Goal: Information Seeking & Learning: Find contact information

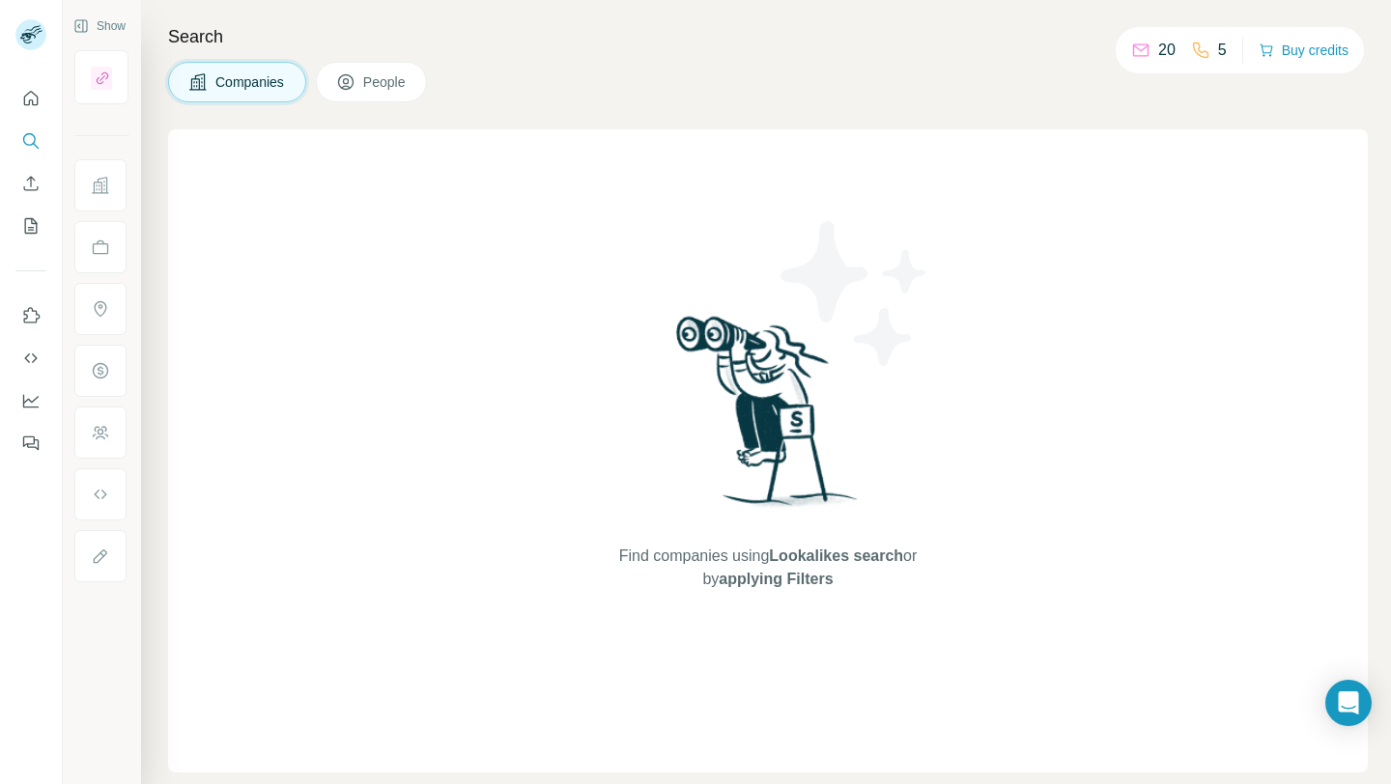
click at [1071, 105] on div "Search Companies People Find companies using Lookalikes search or by applying F…" at bounding box center [766, 392] width 1250 height 784
click at [349, 96] on button "People" at bounding box center [372, 82] width 112 height 41
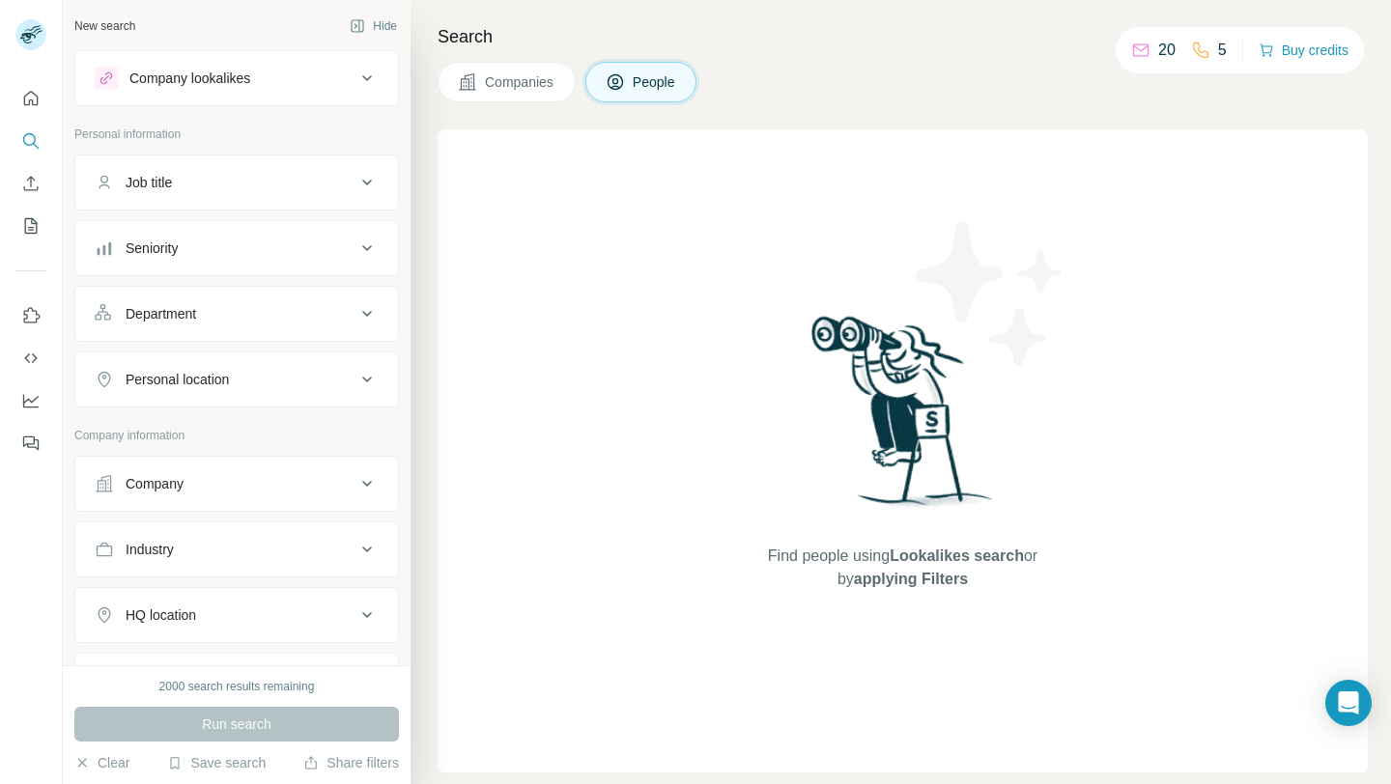
click at [254, 490] on div "Company" at bounding box center [225, 483] width 261 height 19
click at [224, 573] on input "text" at bounding box center [237, 569] width 284 height 35
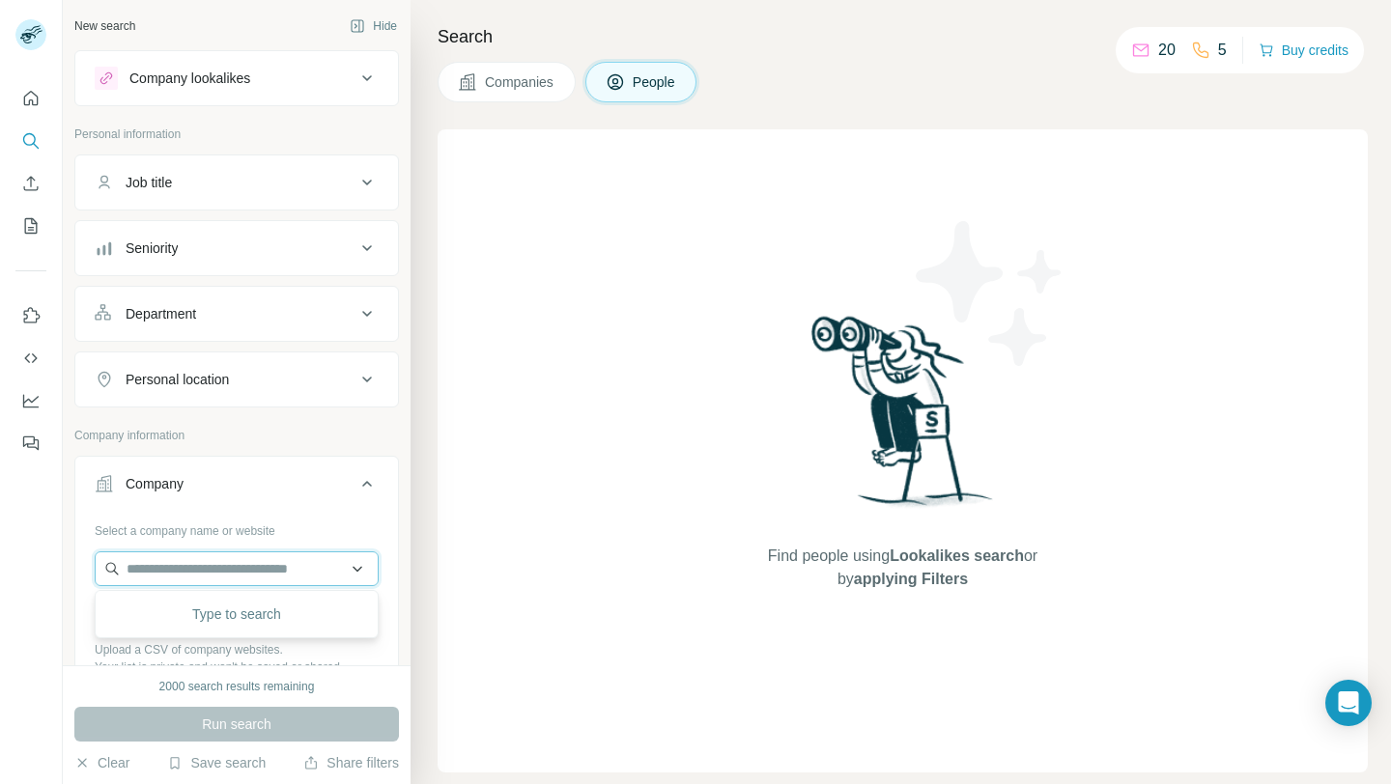
paste input "**********"
type input "**********"
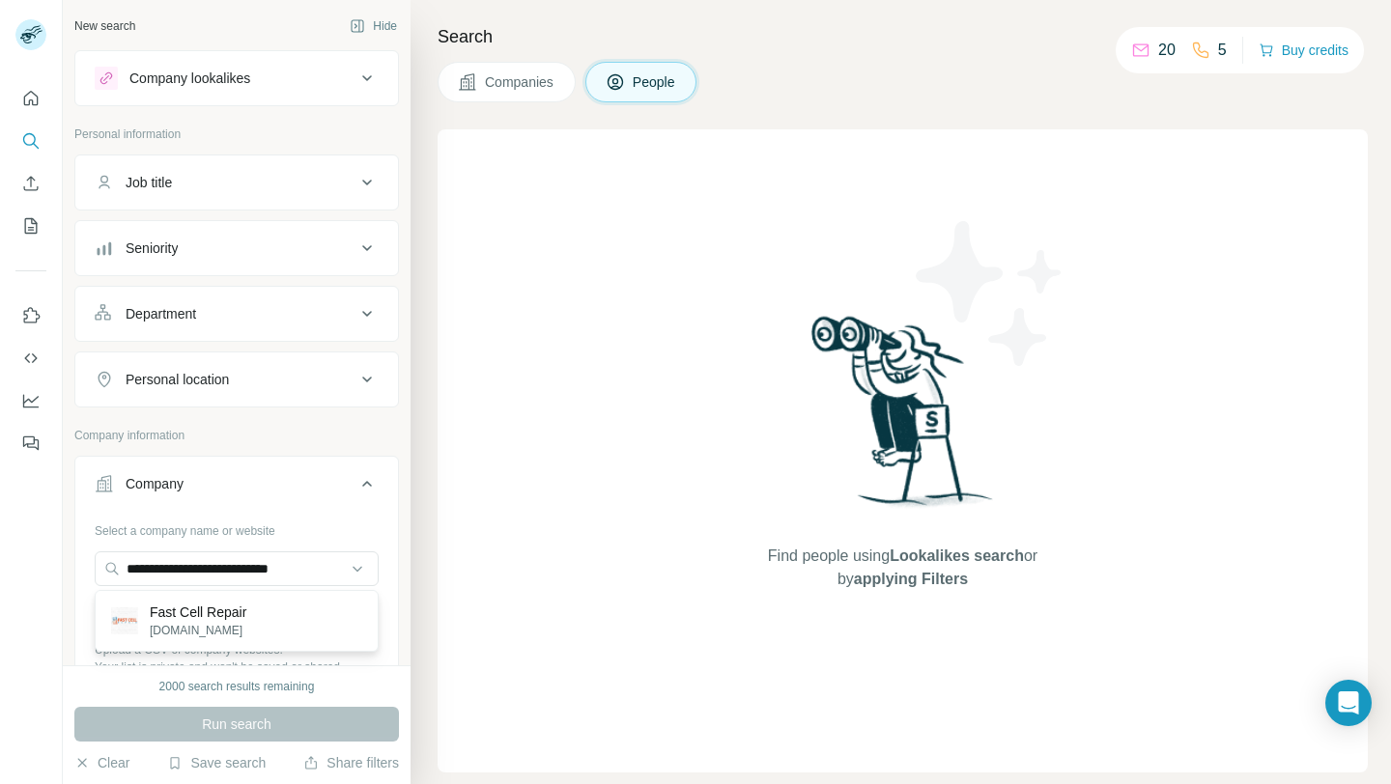
click at [262, 610] on div "Fast Cell Repair [DOMAIN_NAME]" at bounding box center [236, 621] width 274 height 52
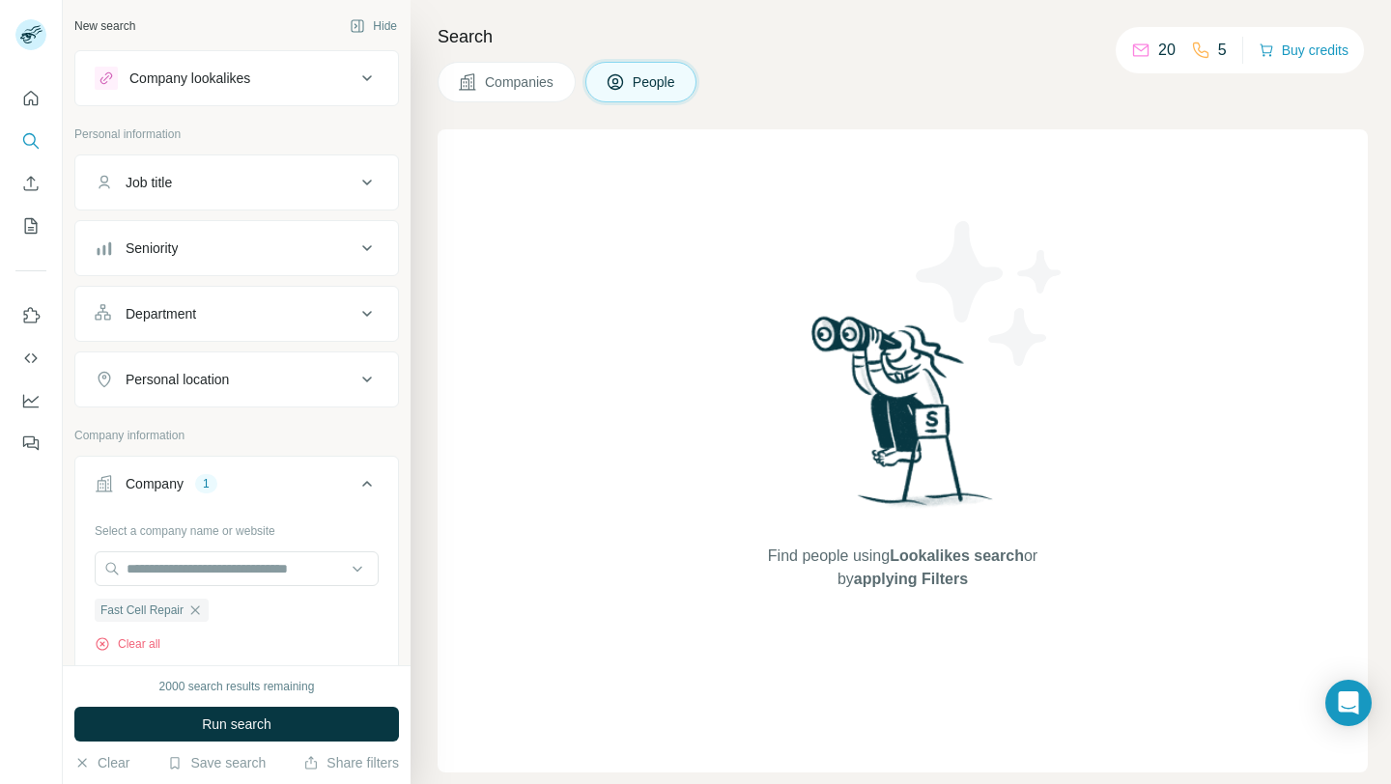
scroll to position [42, 0]
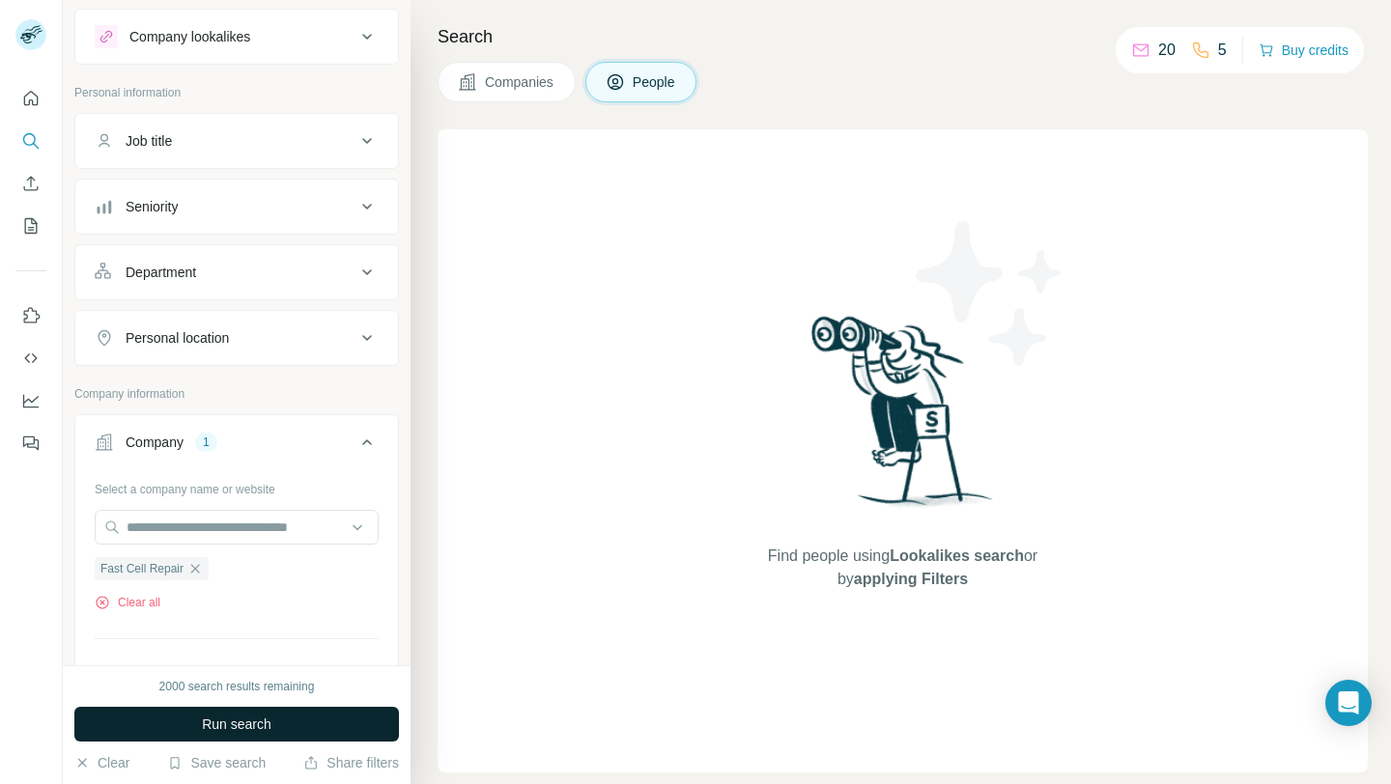
click at [246, 722] on span "Run search" at bounding box center [237, 724] width 70 height 19
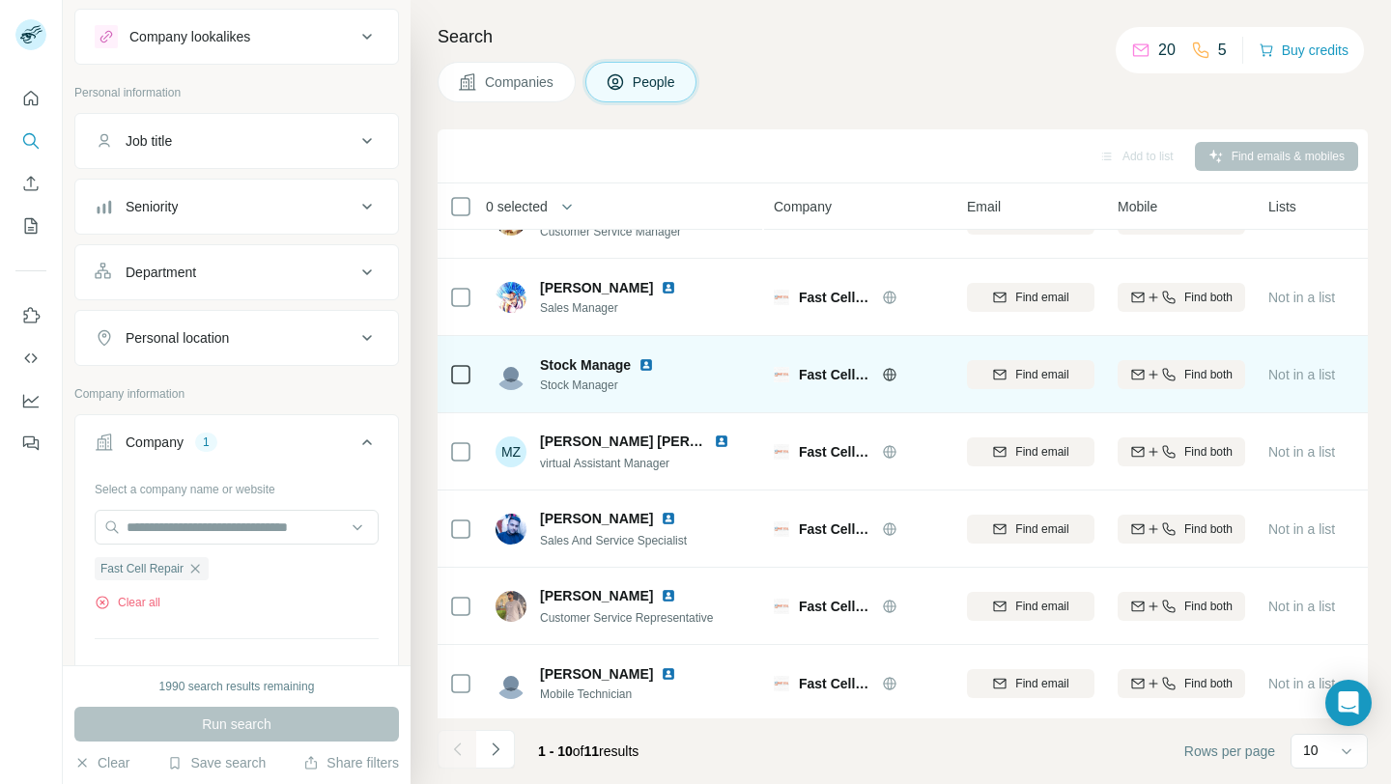
scroll to position [284, 0]
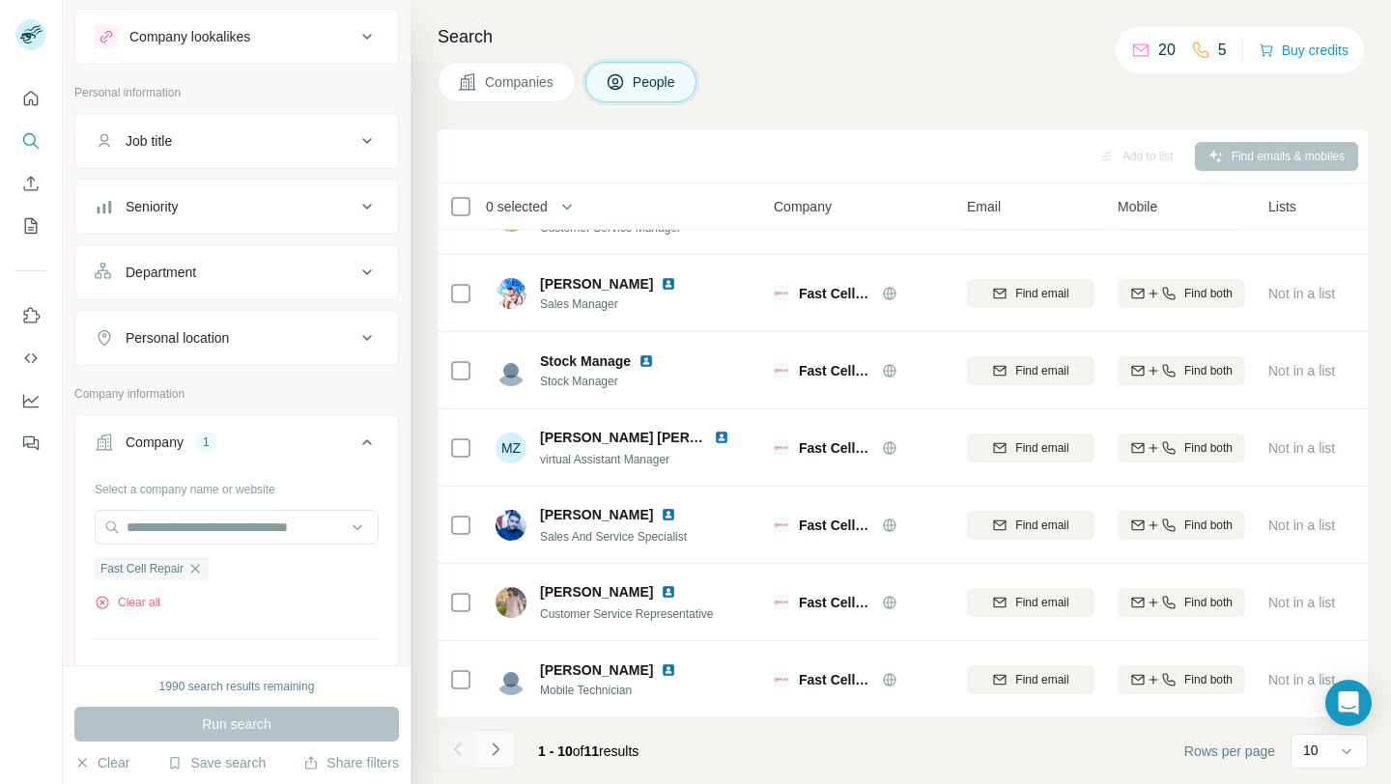
click at [498, 756] on icon "Navigate to next page" at bounding box center [495, 749] width 19 height 19
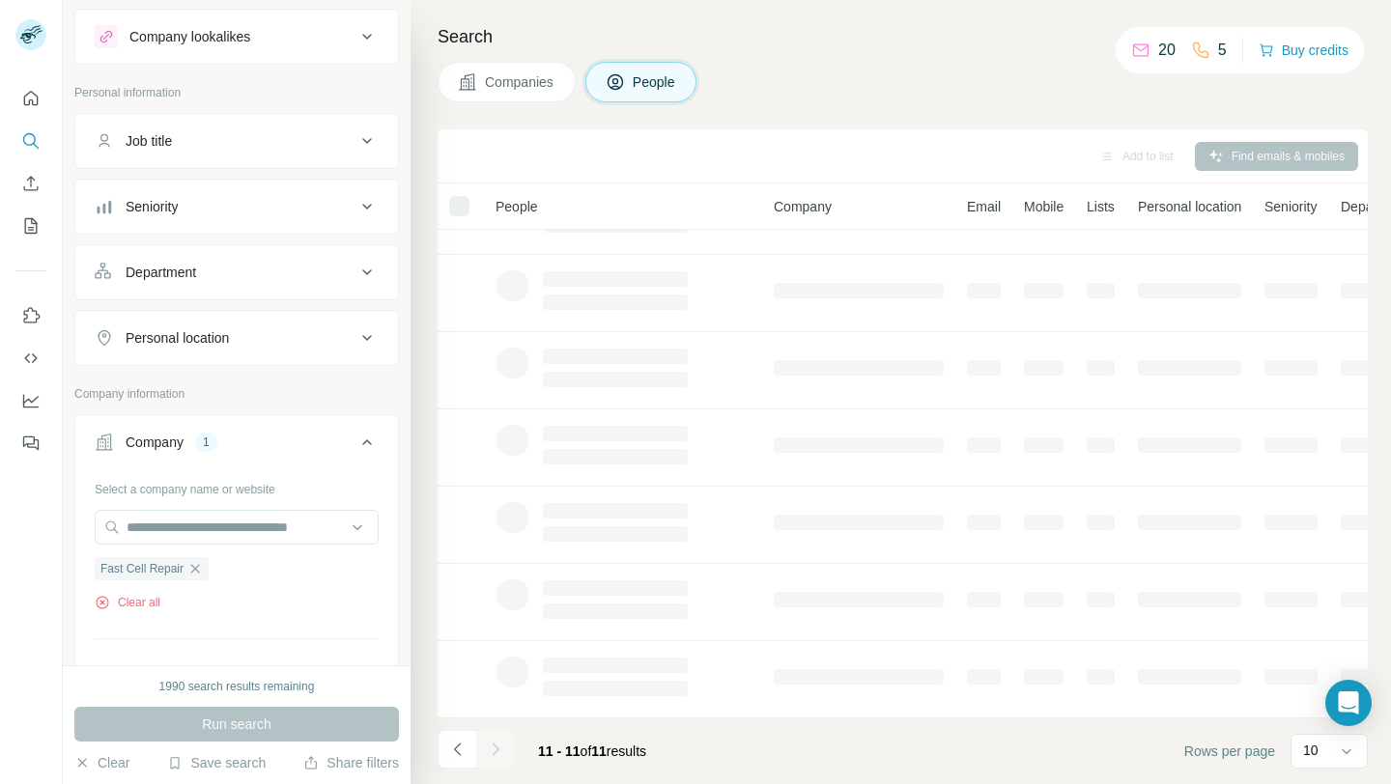
scroll to position [0, 0]
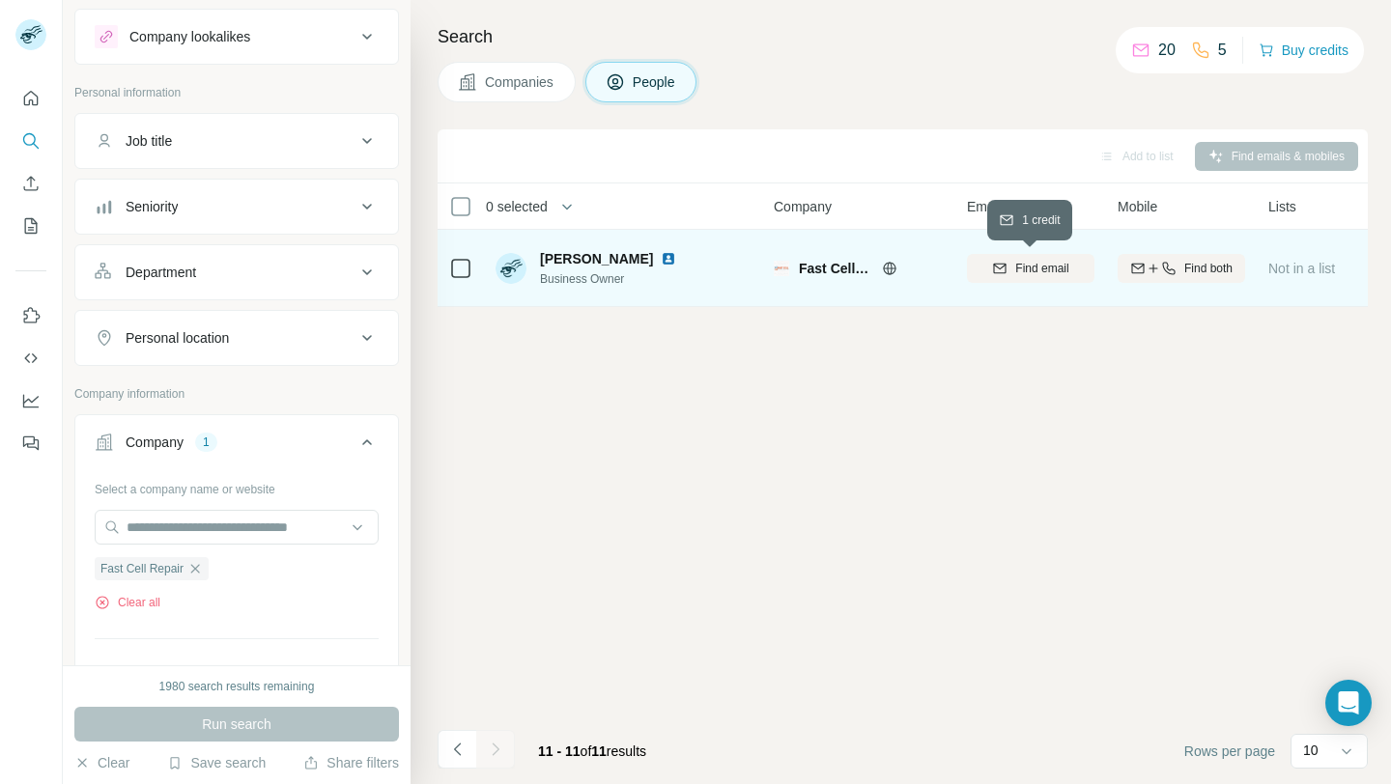
click at [1052, 264] on span "Find email" at bounding box center [1041, 268] width 53 height 17
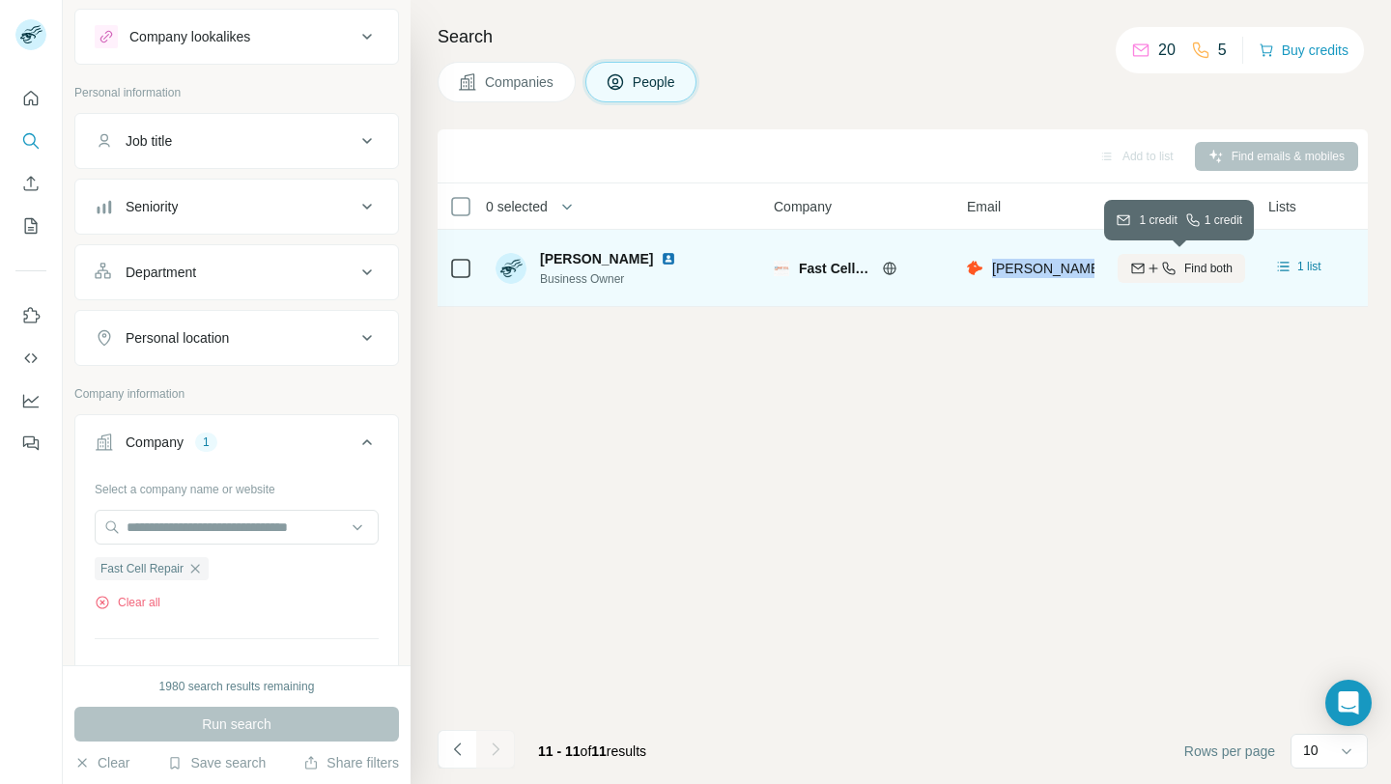
drag, startPoint x: 990, startPoint y: 268, endPoint x: 1145, endPoint y: 266, distance: 154.6
click at [0, 0] on tr "[PERSON_NAME] Business Owner Fast Cell Repair [PERSON_NAME][EMAIL_ADDRESS][DOMA…" at bounding box center [0, 0] width 0 height 0
copy tr "[PERSON_NAME][EMAIL_ADDRESS][DOMAIN_NAME]"
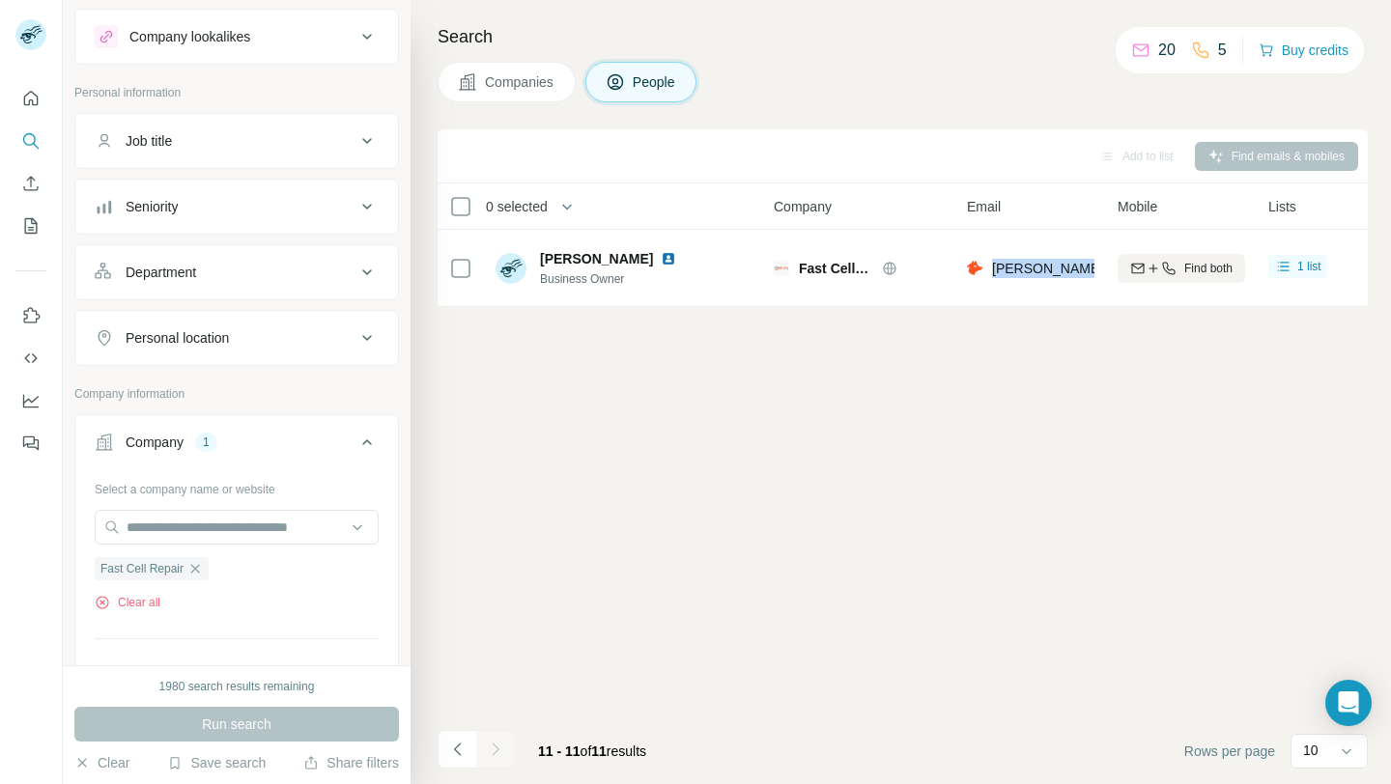
copy tr "[PERSON_NAME][EMAIL_ADDRESS][DOMAIN_NAME]"
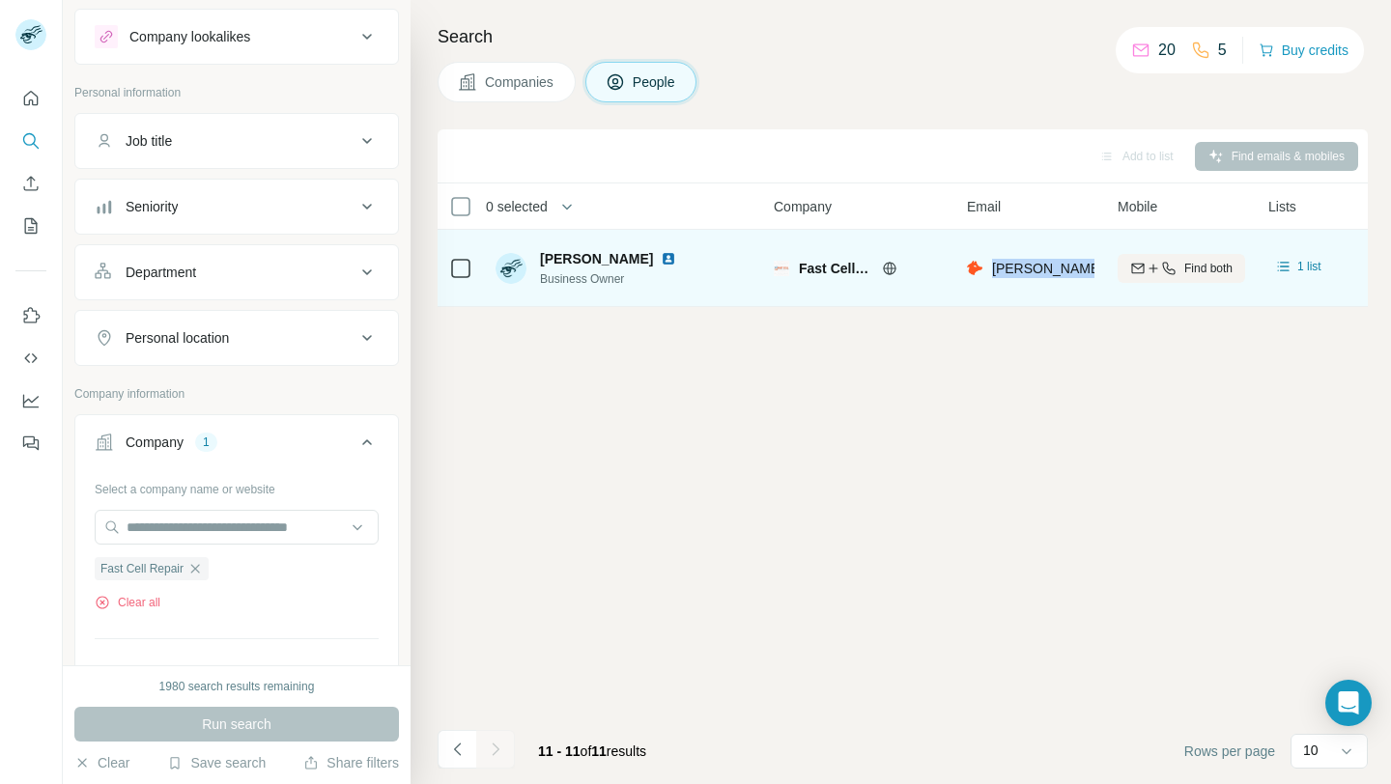
scroll to position [0, 4]
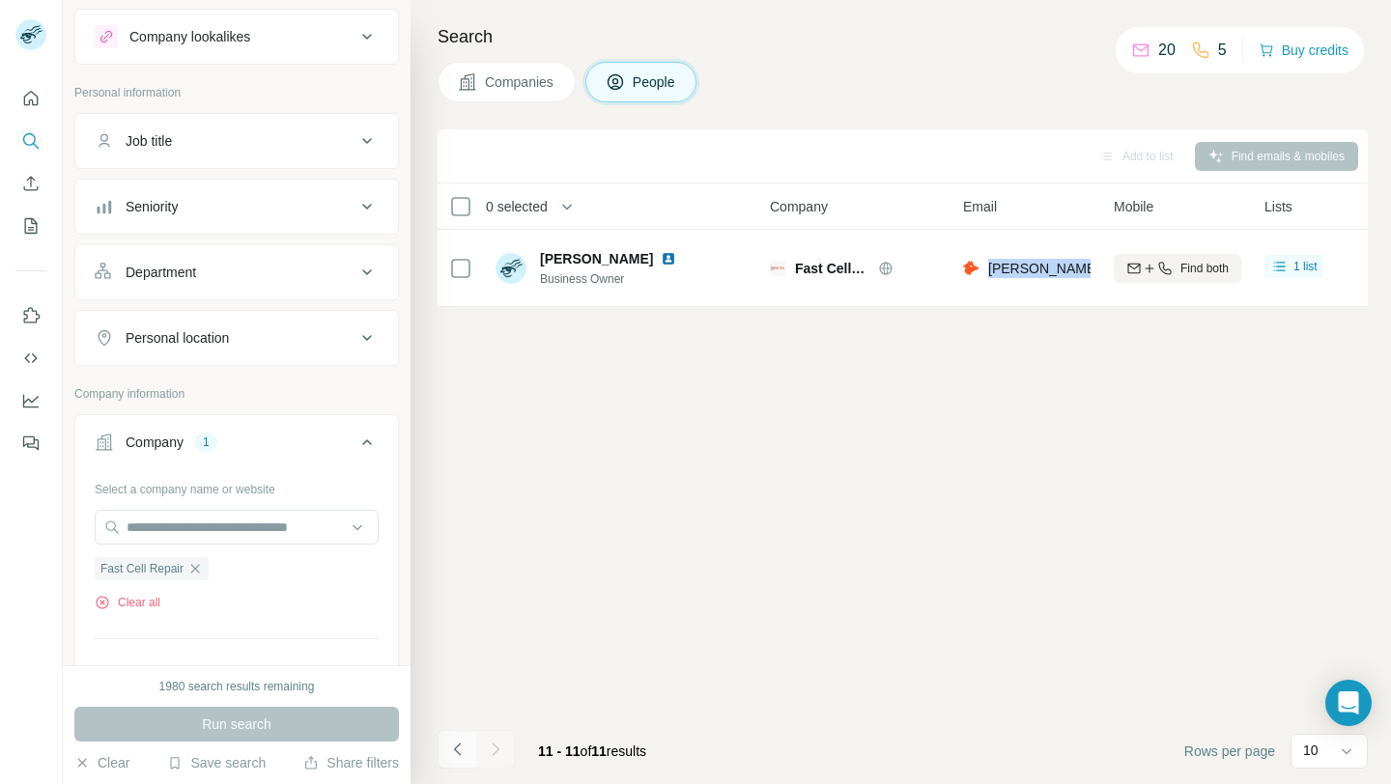
click at [456, 757] on icon "Navigate to previous page" at bounding box center [457, 749] width 19 height 19
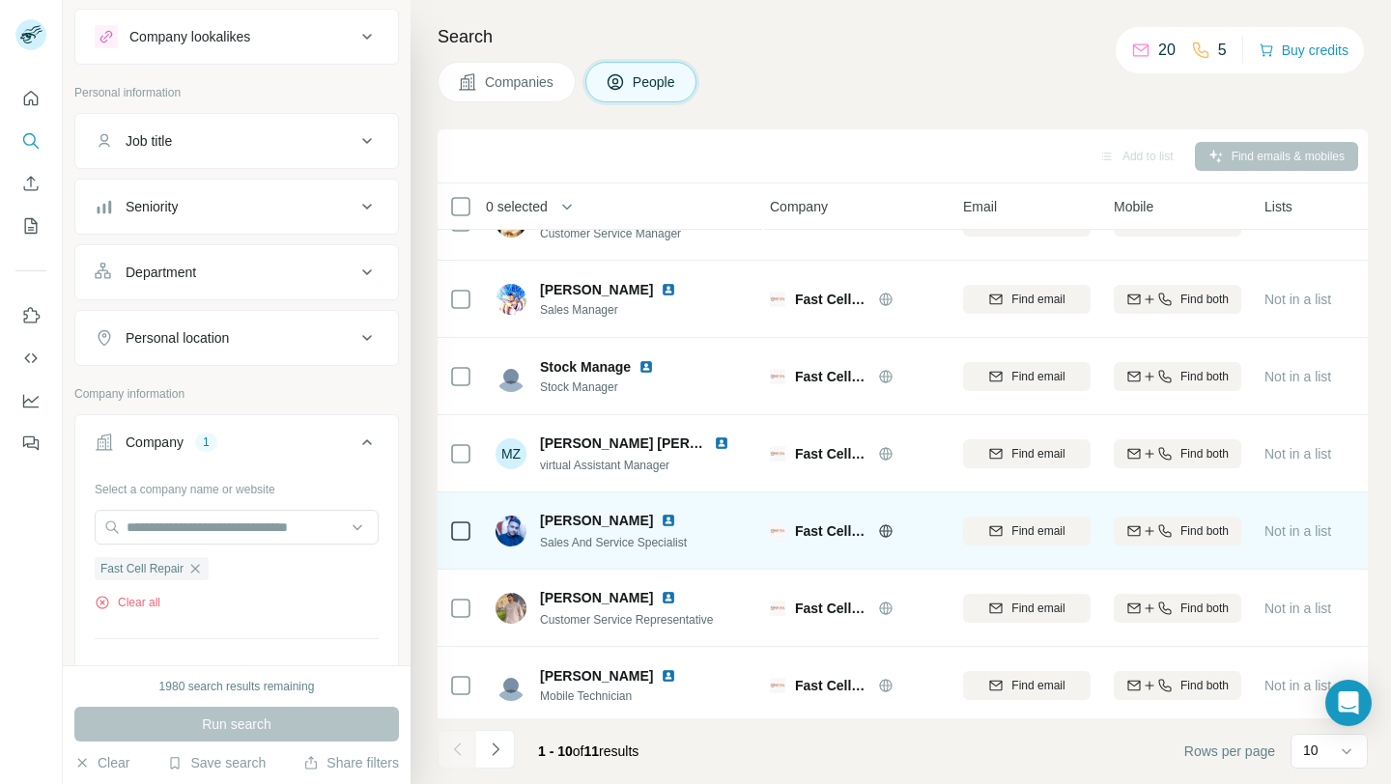
scroll to position [284, 4]
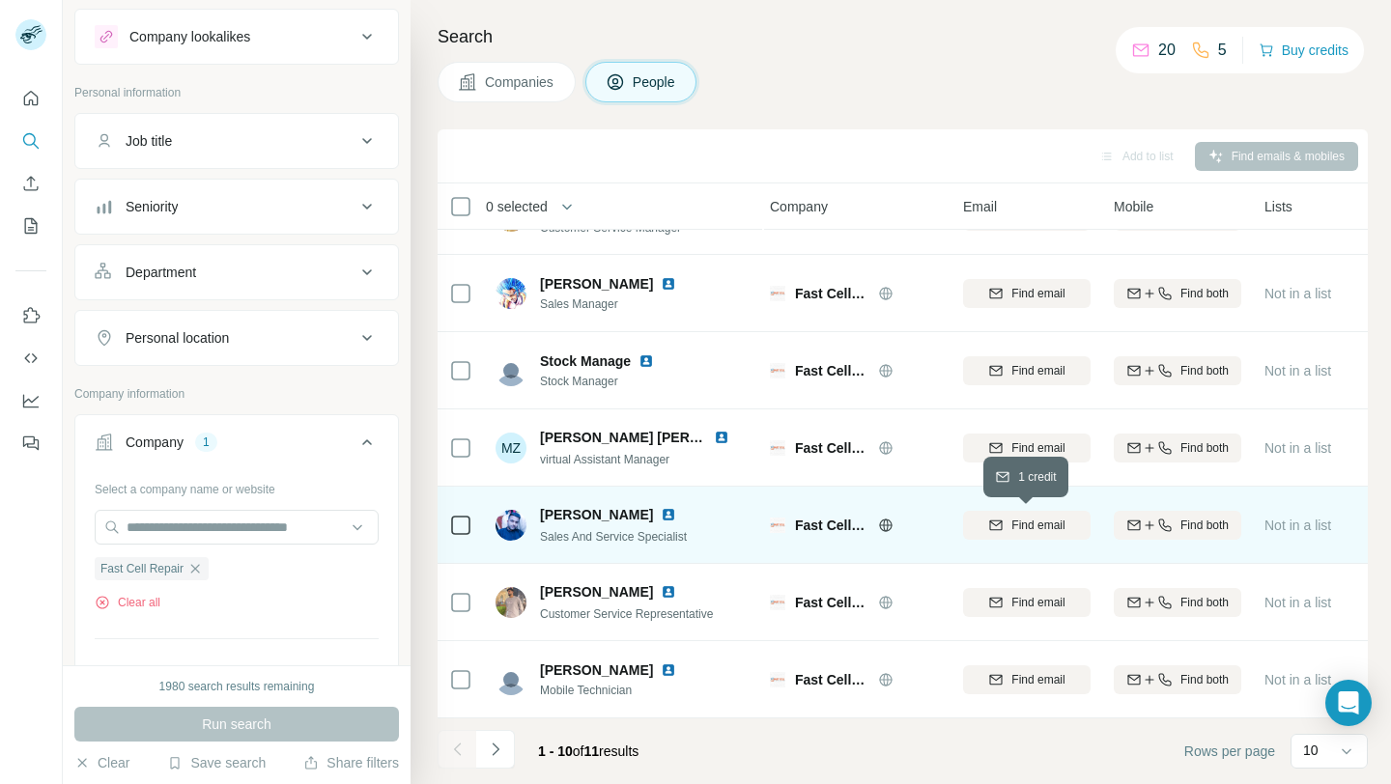
click at [1018, 525] on span "Find email" at bounding box center [1037, 525] width 53 height 17
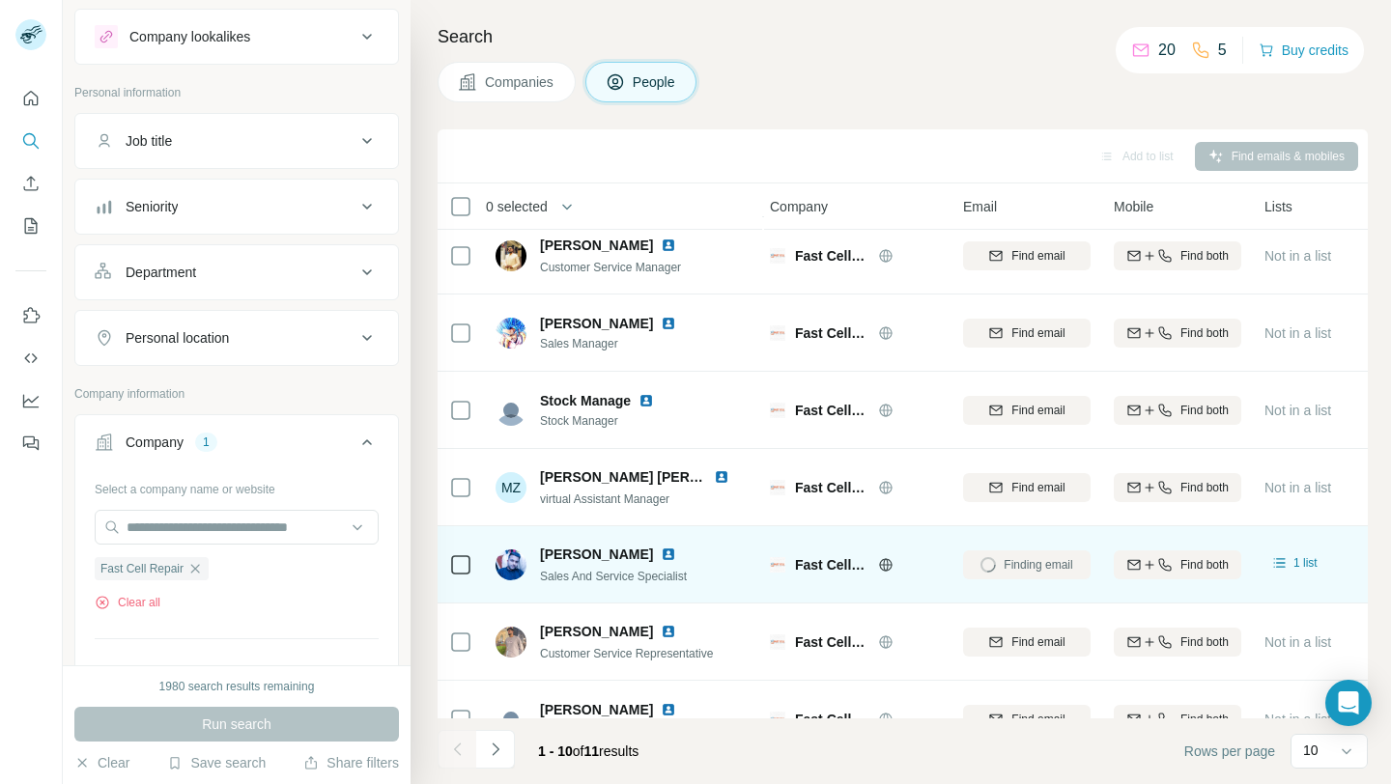
scroll to position [212, 4]
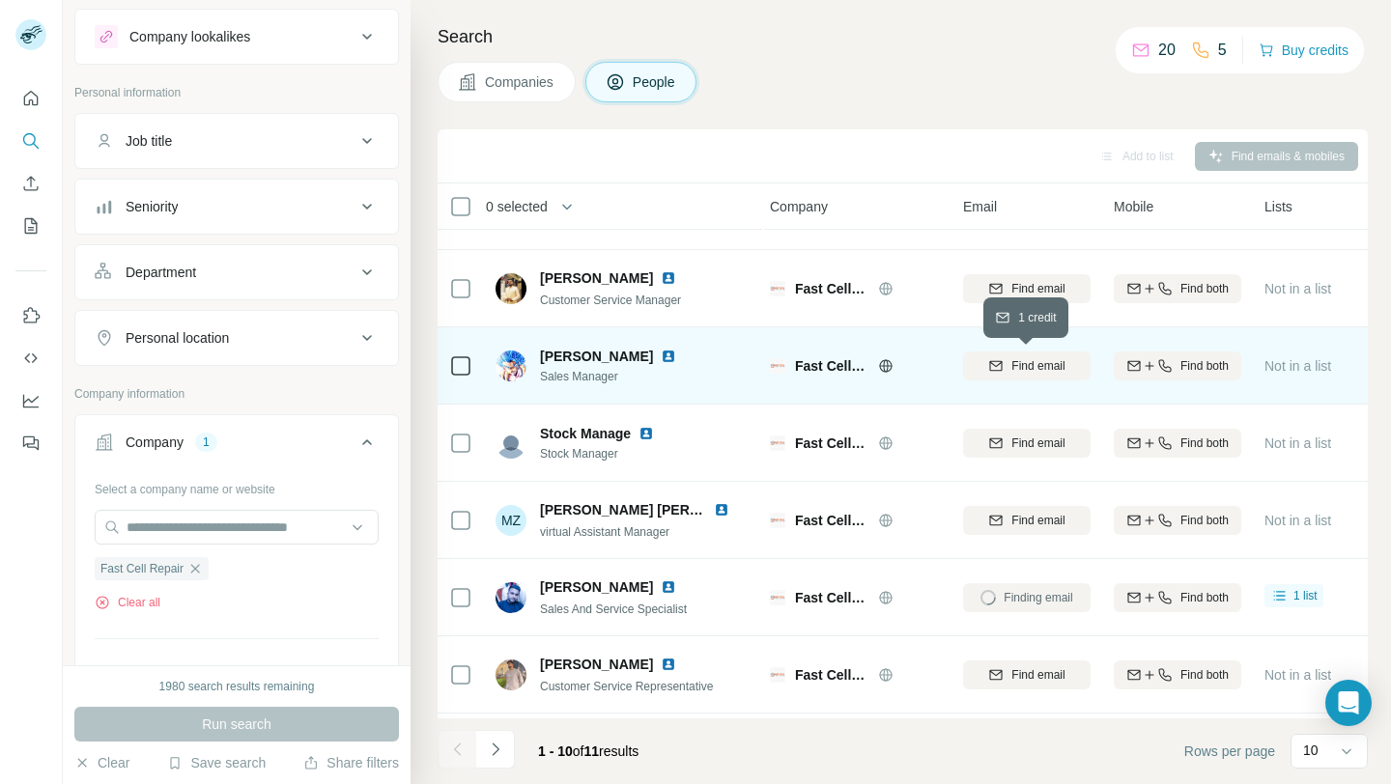
click at [1032, 369] on span "Find email" at bounding box center [1037, 365] width 53 height 17
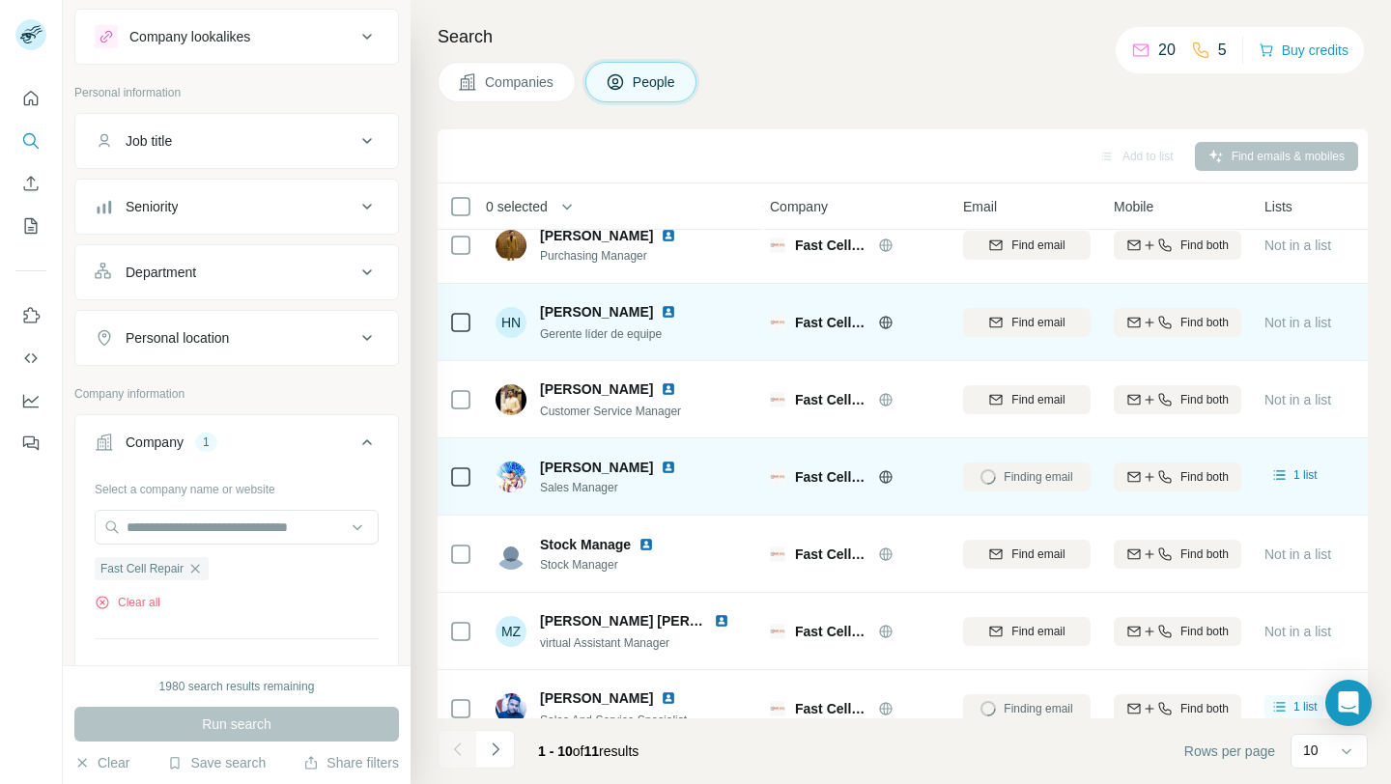
scroll to position [99, 4]
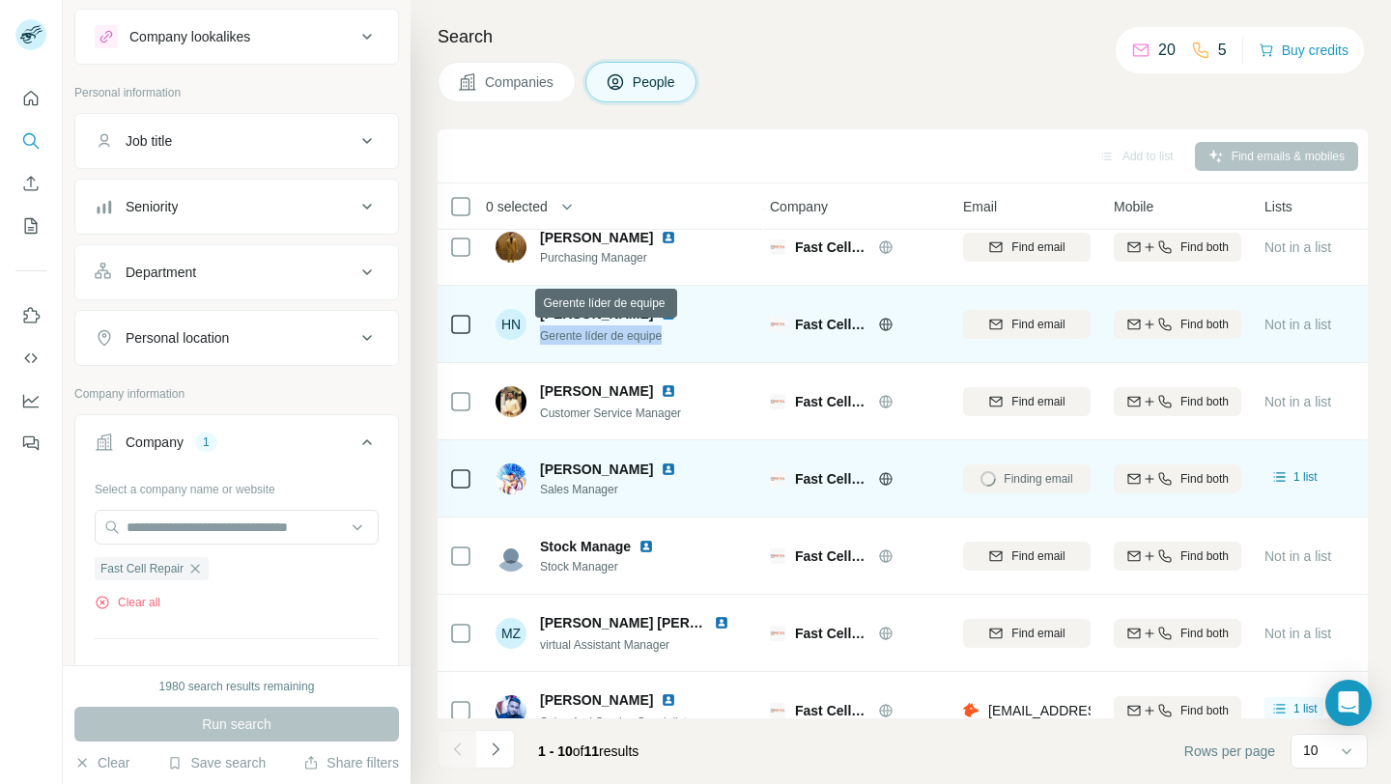
drag, startPoint x: 541, startPoint y: 335, endPoint x: 674, endPoint y: 334, distance: 133.3
click at [674, 334] on div "Gerente líder de equipe" at bounding box center [619, 335] width 159 height 19
copy span "Gerente líder de equipe"
click at [1051, 325] on span "Find email" at bounding box center [1037, 324] width 53 height 17
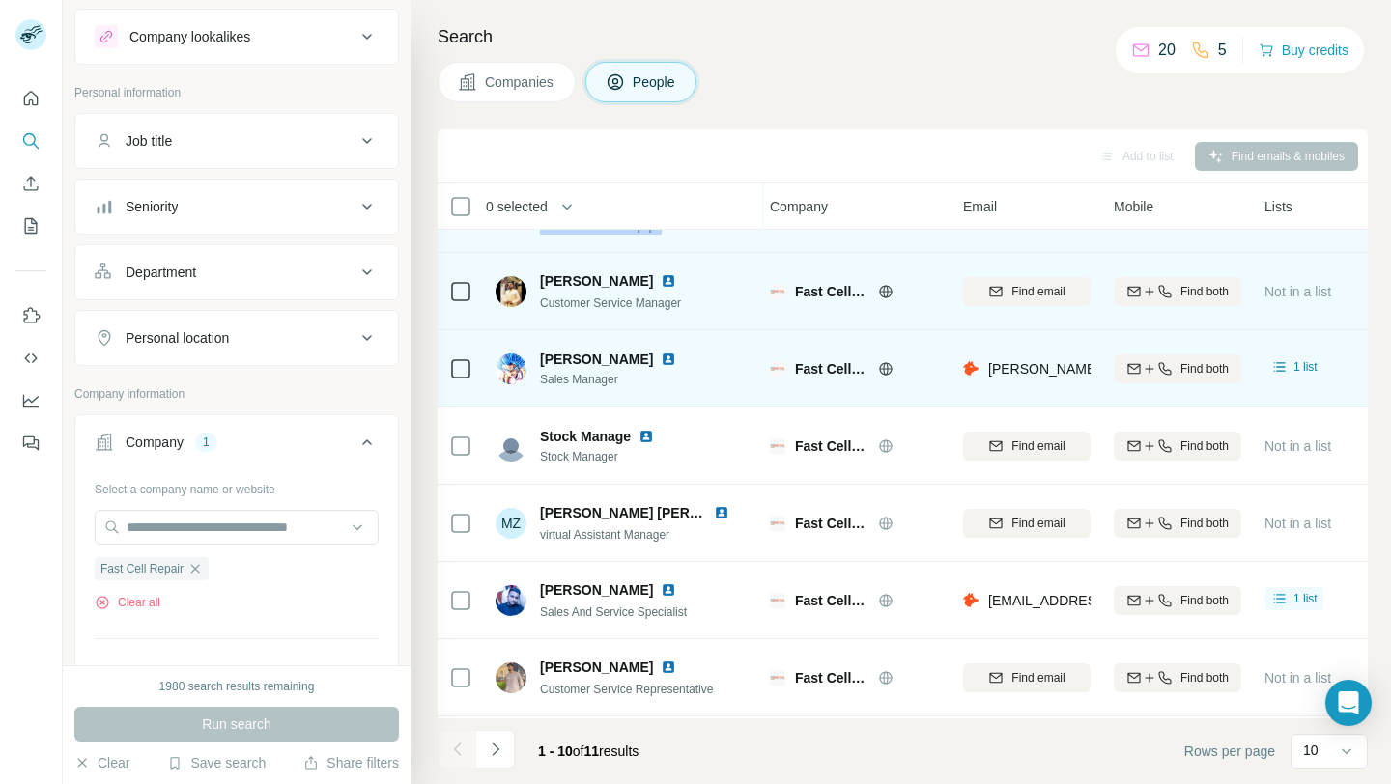
scroll to position [284, 4]
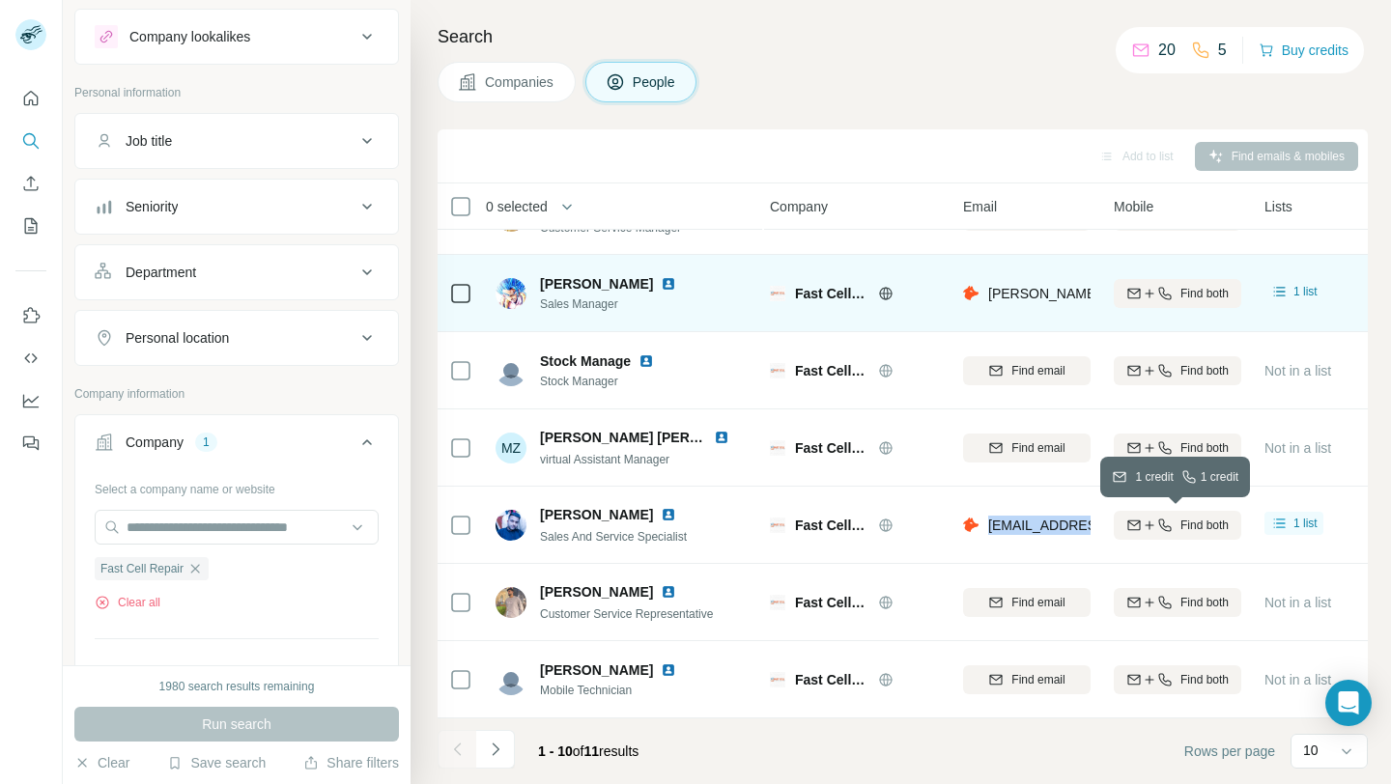
drag, startPoint x: 983, startPoint y: 525, endPoint x: 1121, endPoint y: 525, distance: 138.1
click at [0, 0] on tr "Nasru Nas Sales And Service Specialist Fast Cell Repair [EMAIL_ADDRESS][DOMAIN_…" at bounding box center [0, 0] width 0 height 0
copy tr "[EMAIL_ADDRESS][DOMAIN_NAME]"
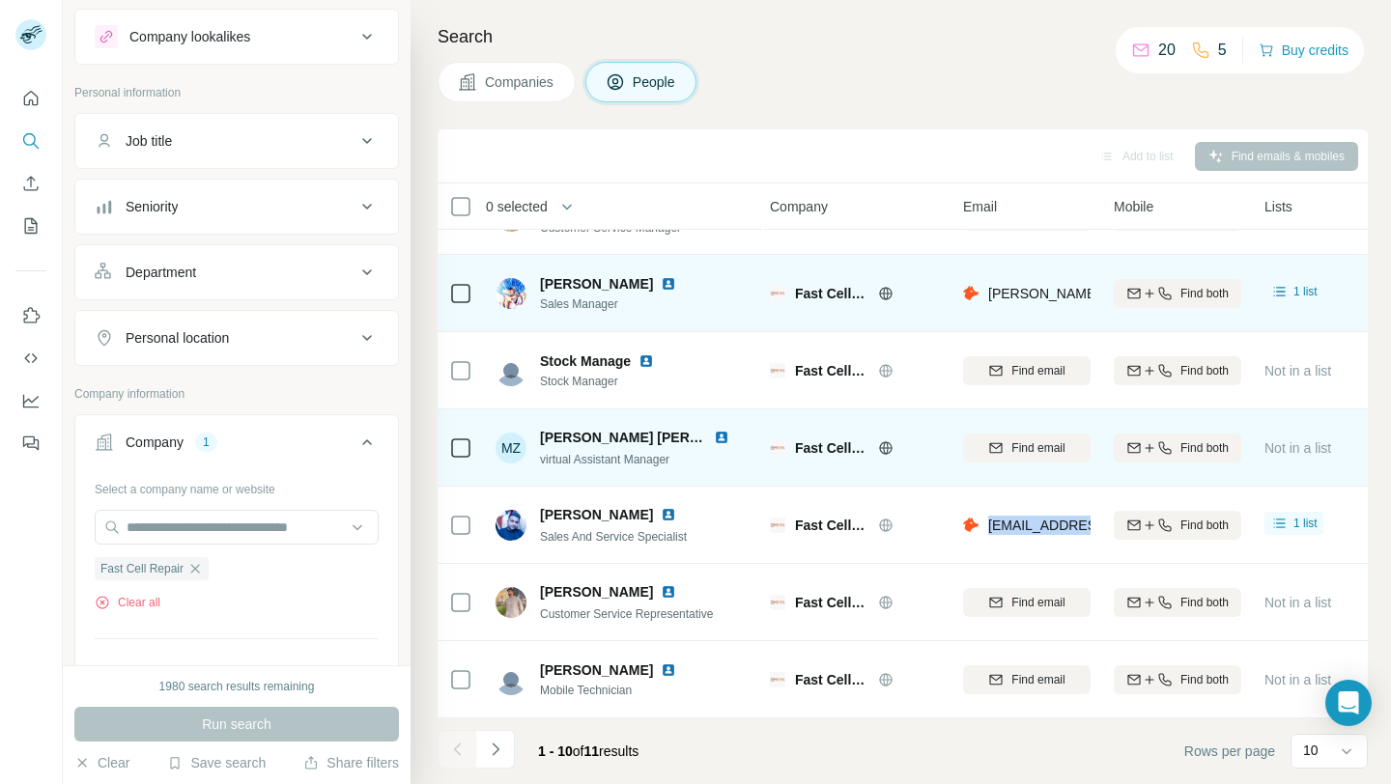
scroll to position [276, 4]
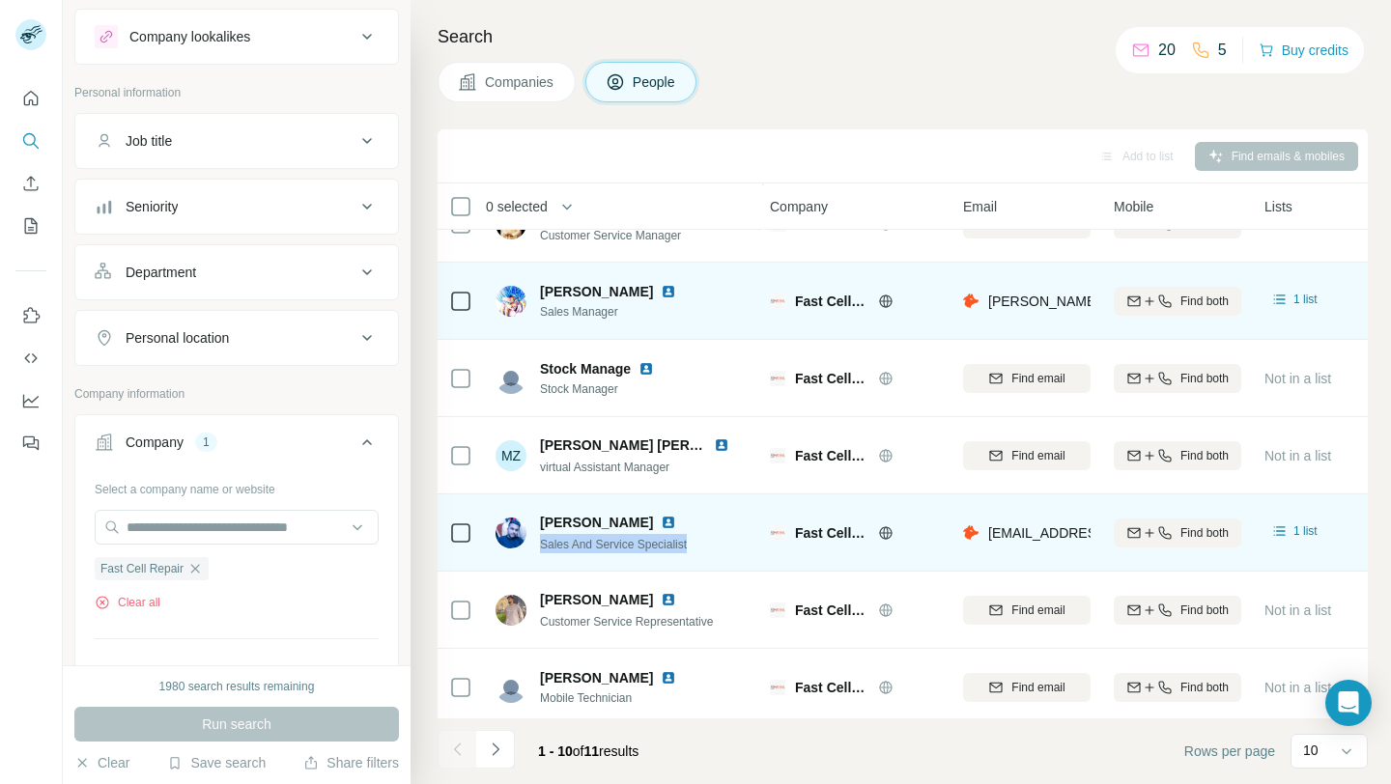
drag, startPoint x: 536, startPoint y: 549, endPoint x: 699, endPoint y: 546, distance: 163.3
click at [699, 546] on div "Nasru Nas Sales And Service Specialist" at bounding box center [624, 532] width 257 height 53
copy span "Sales And Service Specialist"
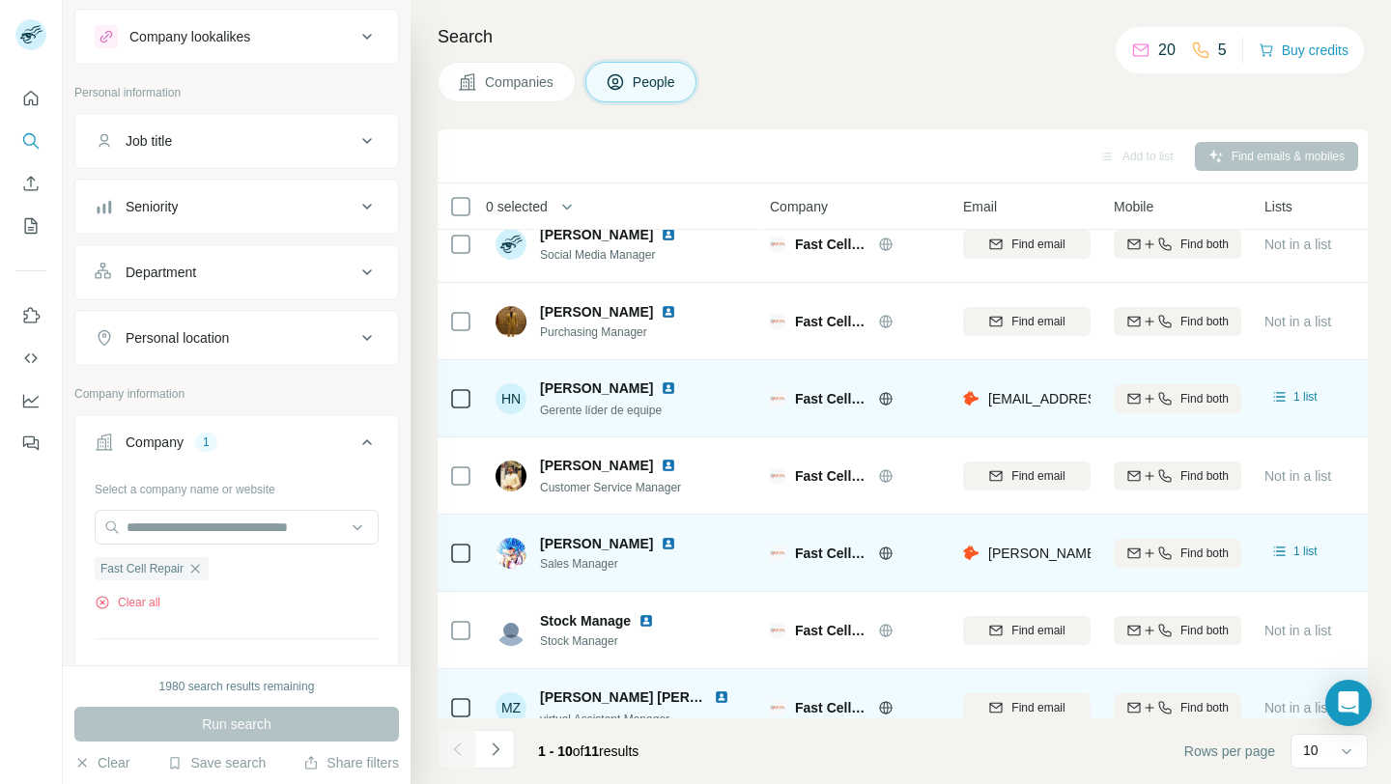
scroll to position [0, 4]
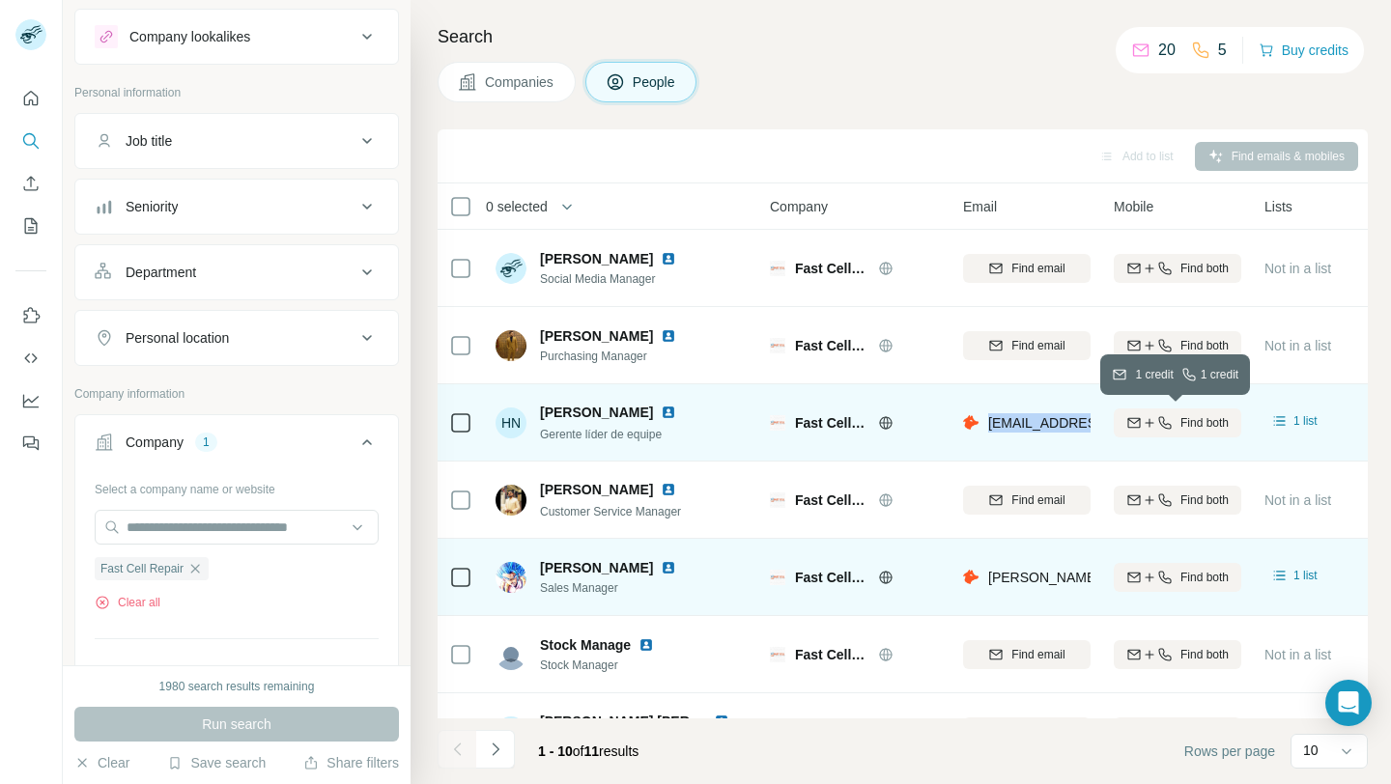
drag, startPoint x: 987, startPoint y: 425, endPoint x: 1143, endPoint y: 427, distance: 155.5
click at [0, 0] on tr "HN [PERSON_NAME] Gerente líder de equipe Fast Cell Repair [EMAIL_ADDRESS][DOMAI…" at bounding box center [0, 0] width 0 height 0
copy tr "[EMAIL_ADDRESS][DOMAIN_NAME]"
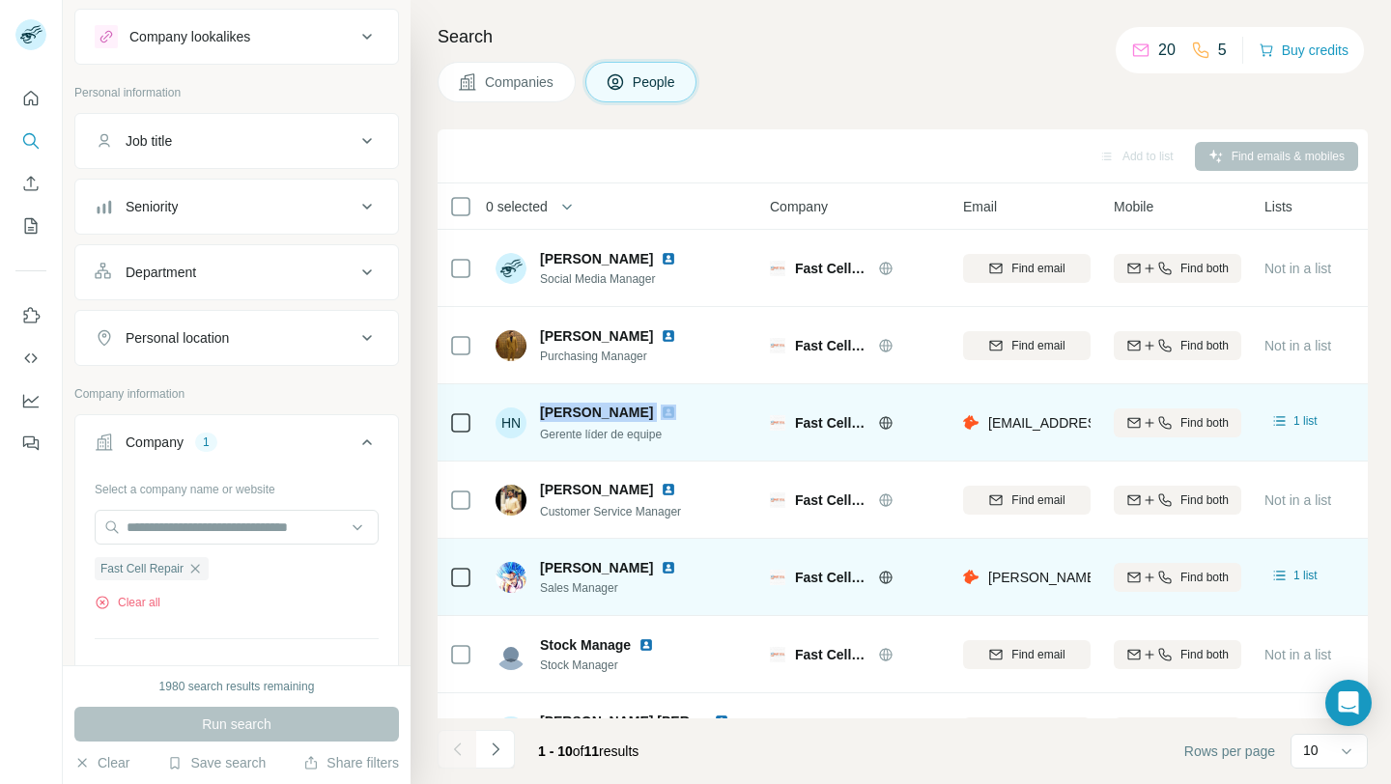
drag, startPoint x: 537, startPoint y: 415, endPoint x: 637, endPoint y: 412, distance: 99.5
click at [637, 412] on div "HN [PERSON_NAME] Gerente líder de equipe" at bounding box center [598, 423] width 204 height 41
copy span "[PERSON_NAME]"
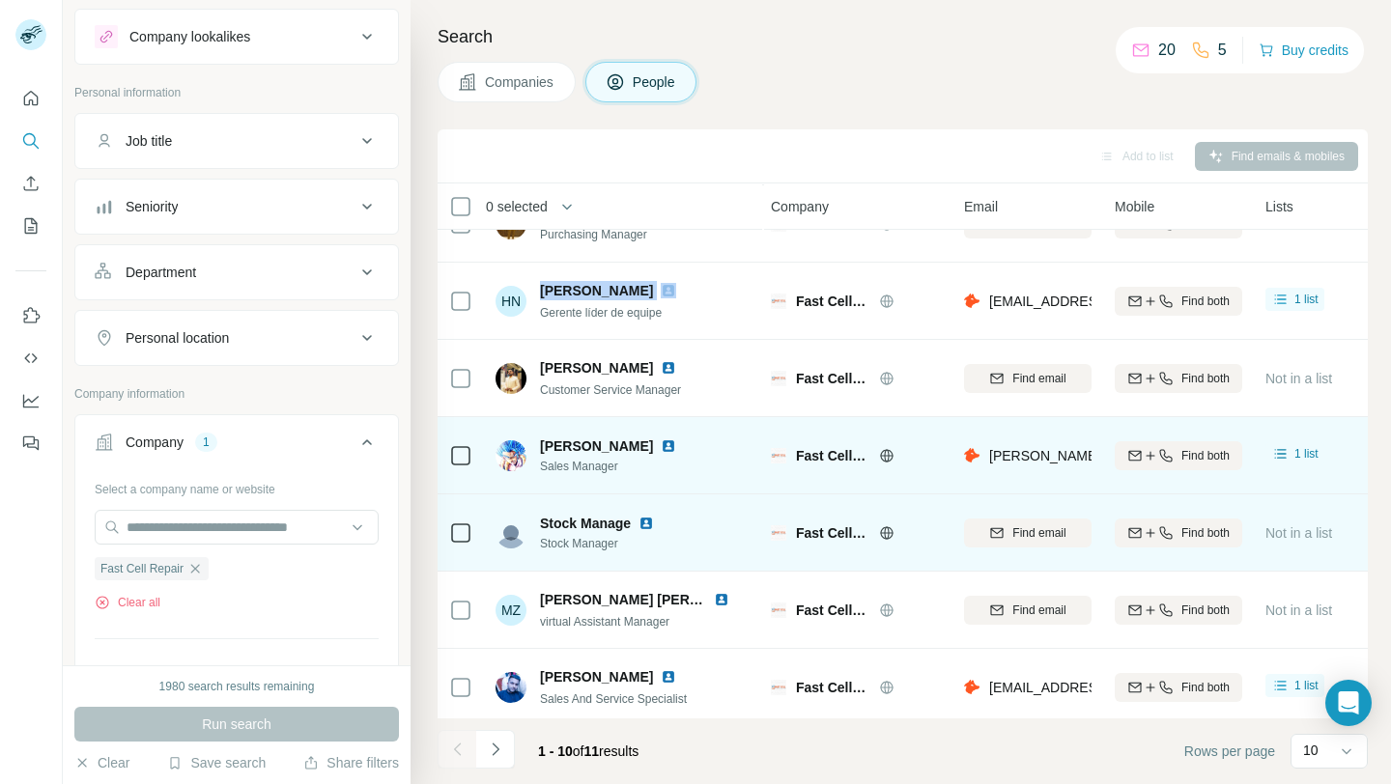
scroll to position [121, 3]
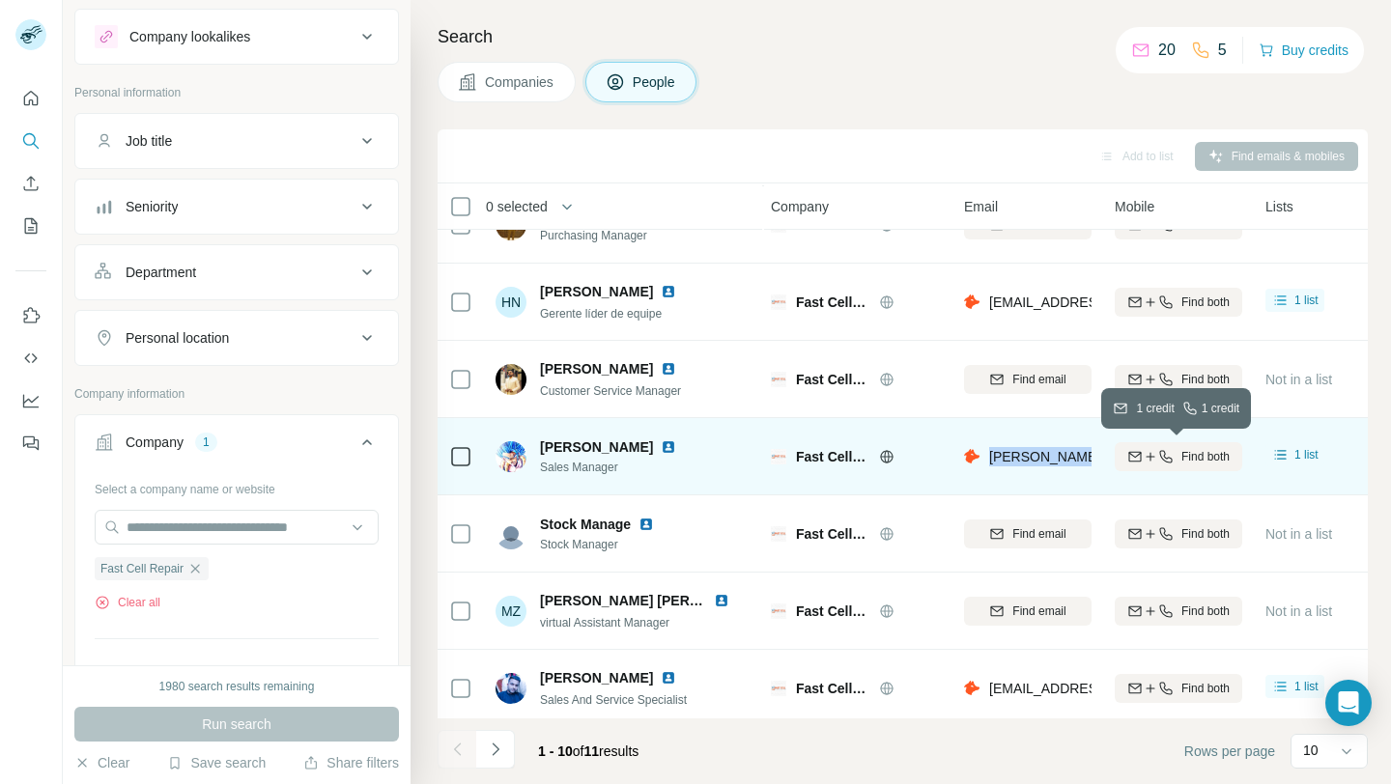
drag, startPoint x: 987, startPoint y: 458, endPoint x: 1139, endPoint y: 457, distance: 151.7
click at [0, 0] on tr "[PERSON_NAME] Sales Manager Fast Cell Repair [PERSON_NAME][EMAIL_ADDRESS][DOMAI…" at bounding box center [0, 0] width 0 height 0
copy tr "[PERSON_NAME][EMAIL_ADDRESS][DOMAIN_NAME]"
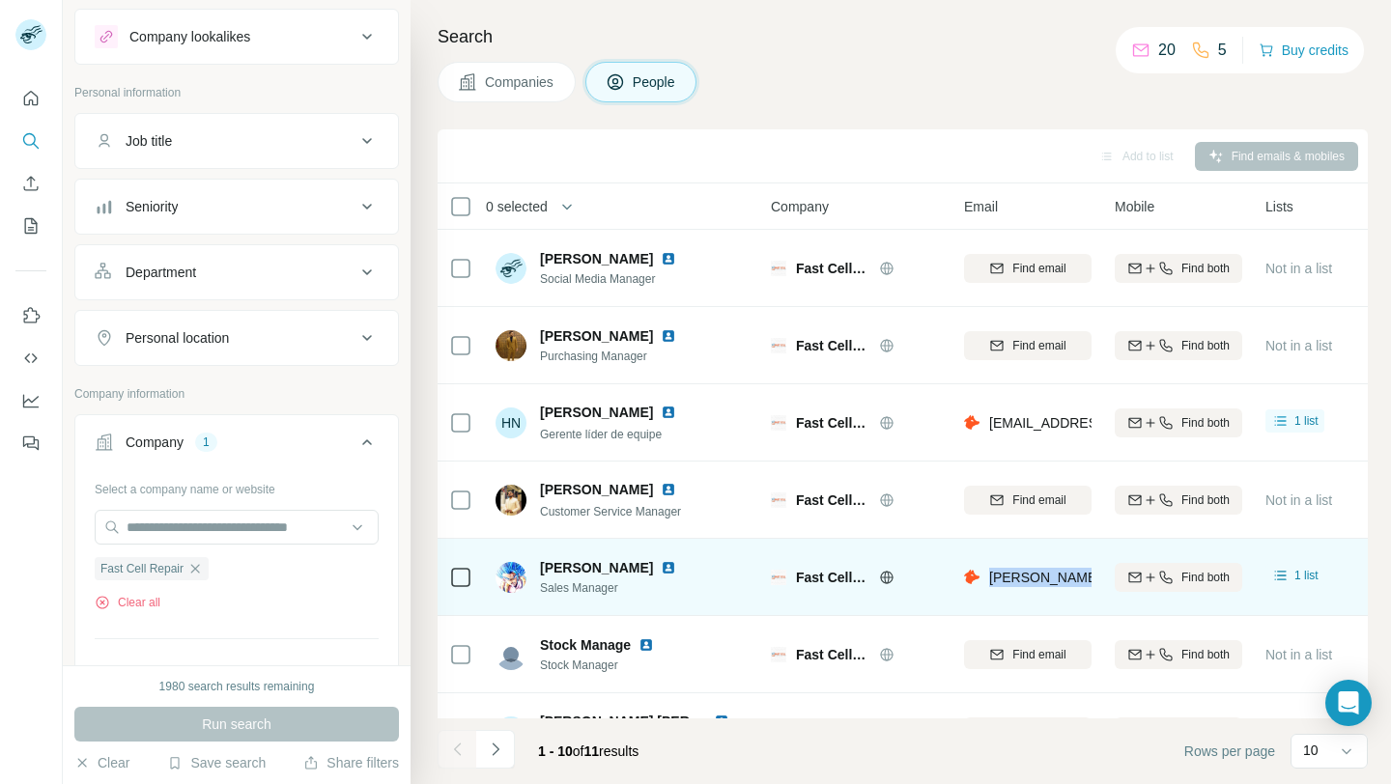
scroll to position [86, 3]
